Goal: Task Accomplishment & Management: Manage account settings

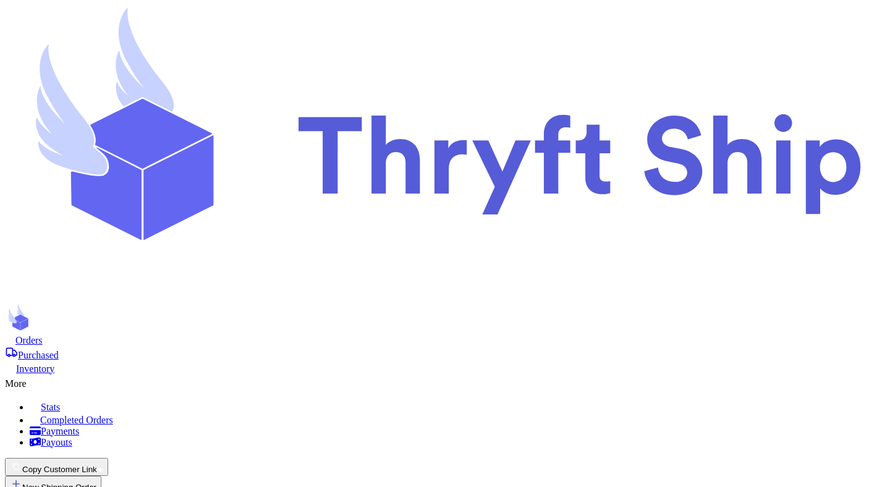
scroll to position [71, 0]
select select "unpaid"
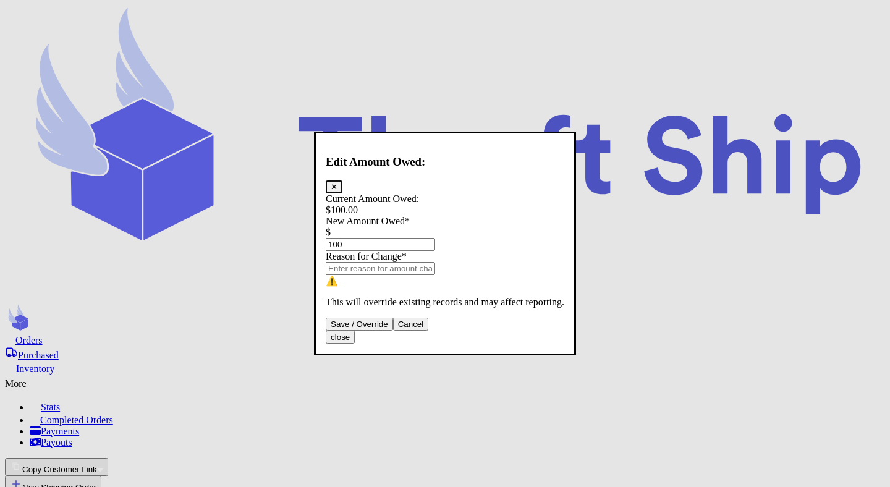
click at [435, 238] on input "100" at bounding box center [380, 244] width 109 height 13
type input "2"
type input "0"
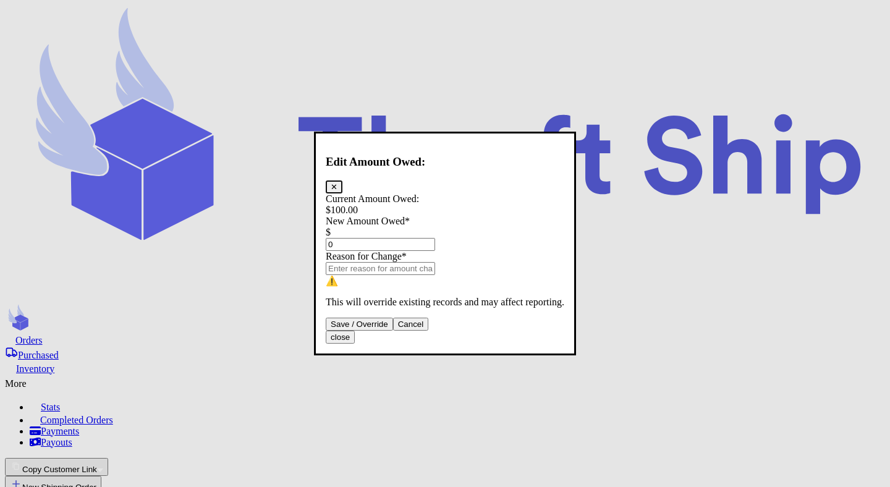
click at [435, 264] on input "Total Amount Paid" at bounding box center [380, 268] width 109 height 13
type input "discounted"
click at [393, 331] on button "Save / Override" at bounding box center [359, 324] width 67 height 13
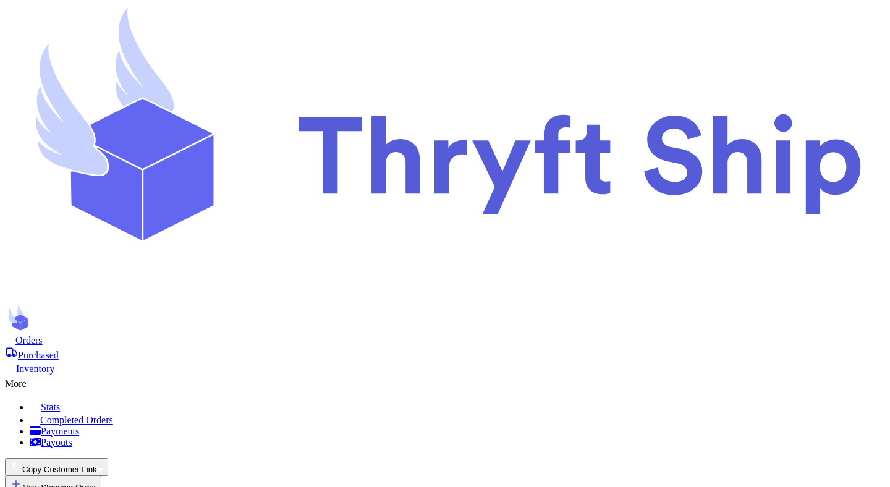
type input "0"
select select "unpaid"
